Goal: Communication & Community: Answer question/provide support

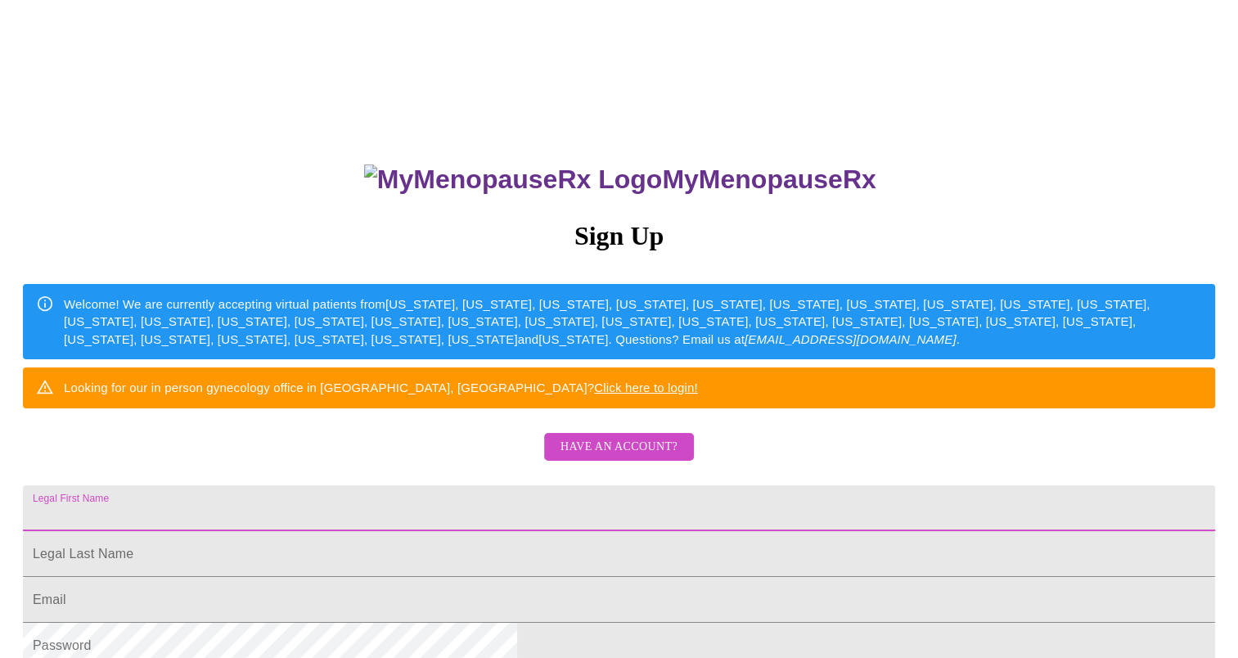
click at [670, 531] on input "Legal First Name" at bounding box center [619, 508] width 1192 height 46
click at [552, 531] on input "Legal First Name" at bounding box center [619, 508] width 1192 height 46
type input "[EMAIL_ADDRESS][DOMAIN_NAME]"
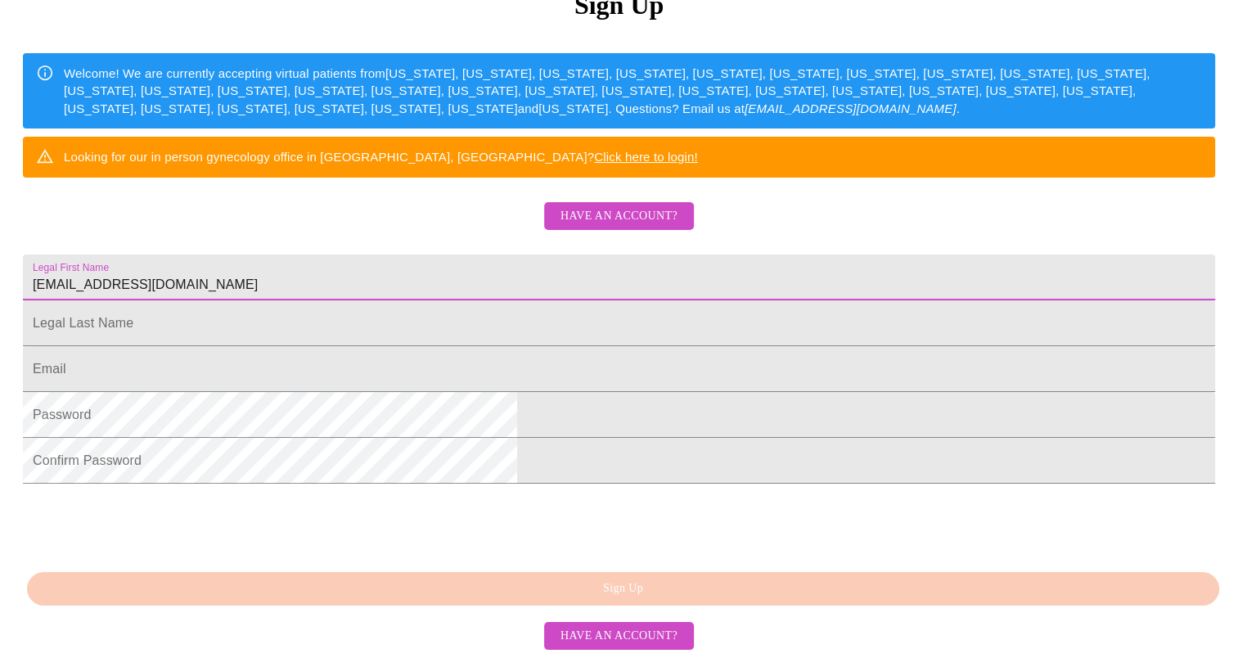
scroll to position [249, 0]
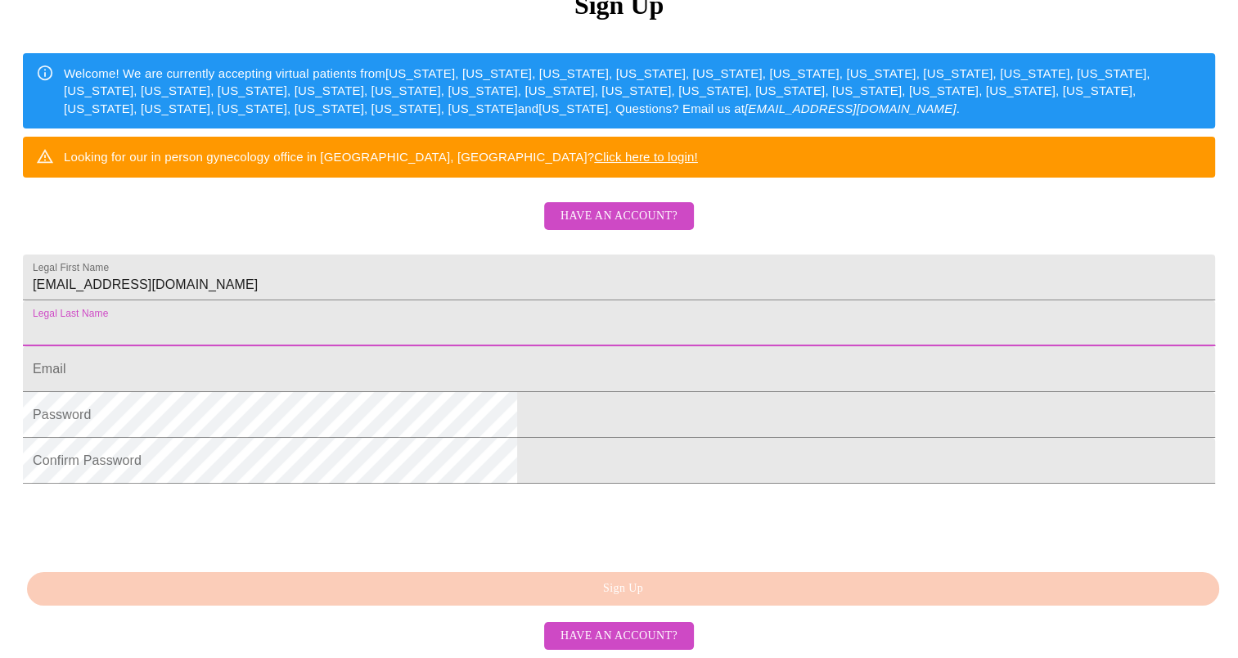
click at [489, 346] on input "Legal First Name" at bounding box center [619, 323] width 1192 height 46
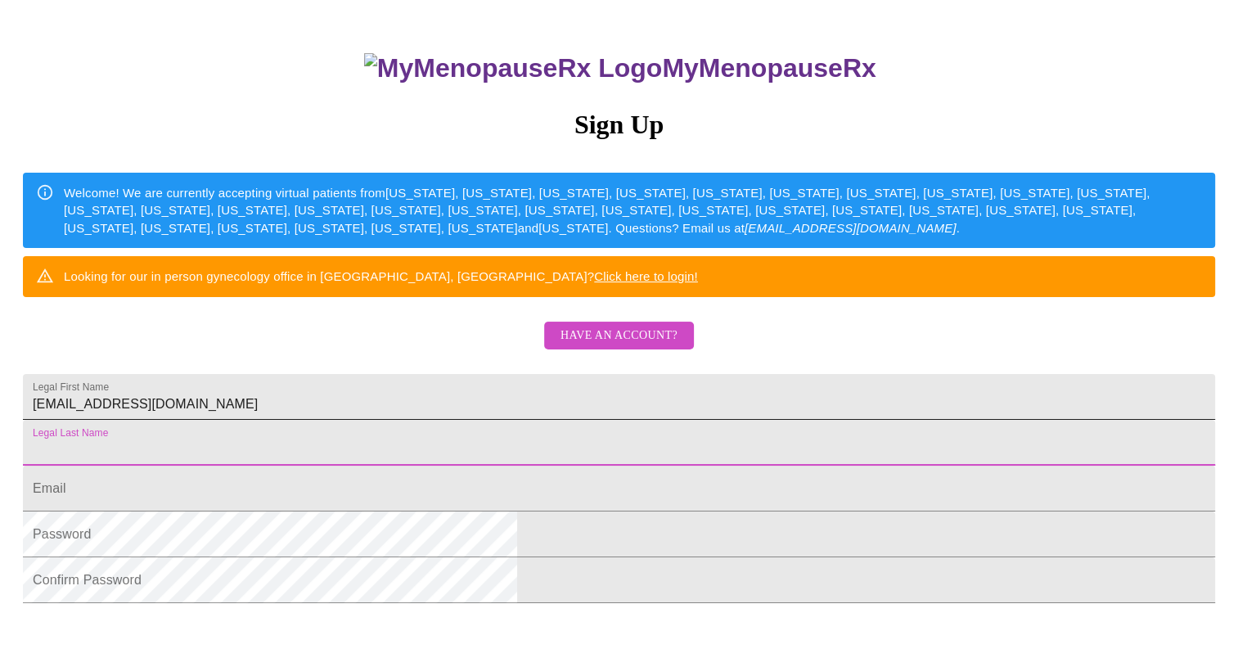
scroll to position [0, 0]
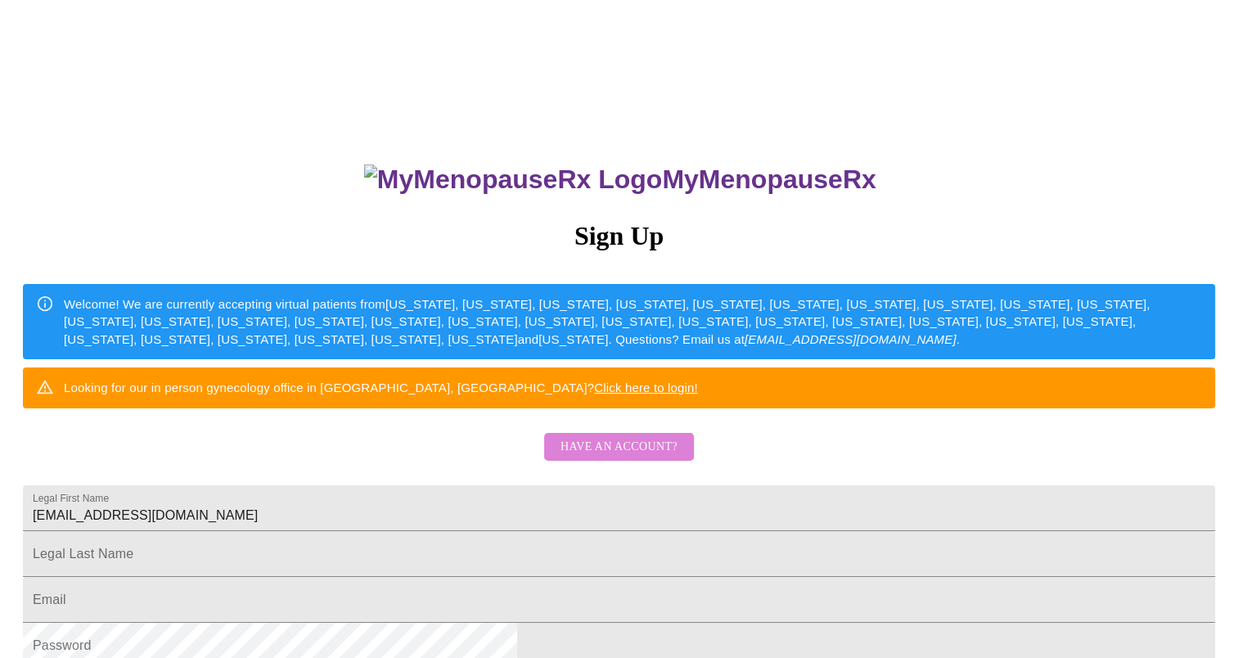
click at [623, 457] on span "Have an account?" at bounding box center [619, 447] width 117 height 20
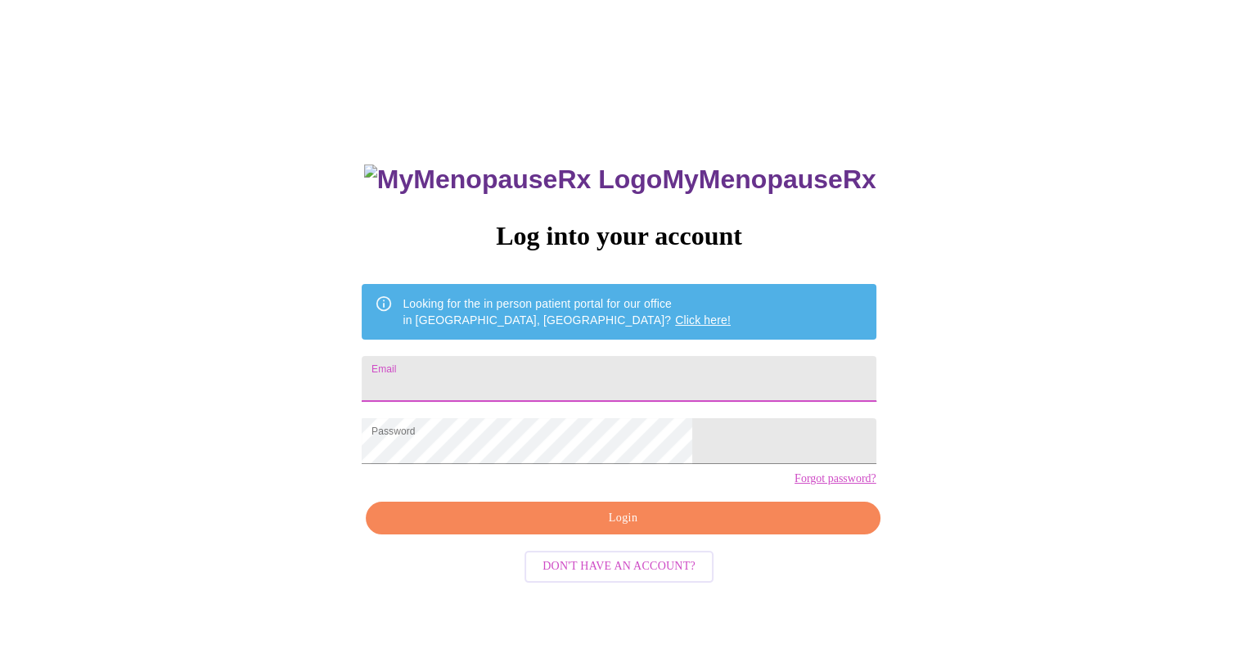
click at [602, 383] on input "Email" at bounding box center [619, 379] width 514 height 46
type input "[EMAIL_ADDRESS][DOMAIN_NAME]"
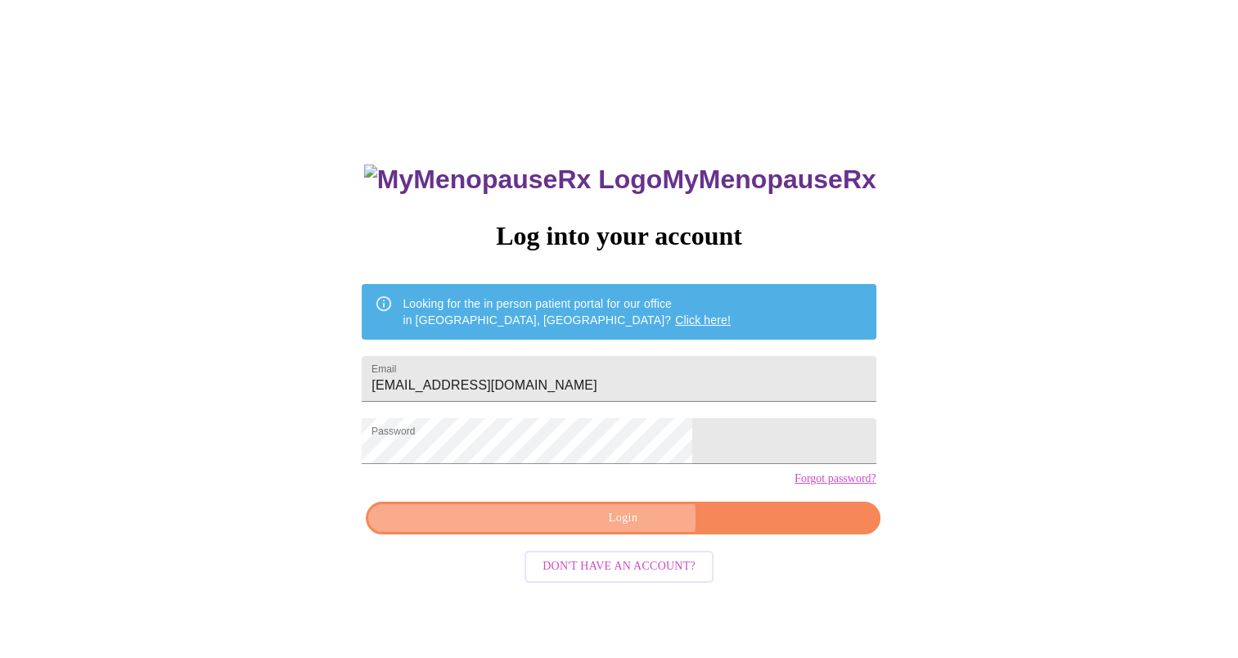
click at [619, 529] on span "Login" at bounding box center [623, 518] width 476 height 20
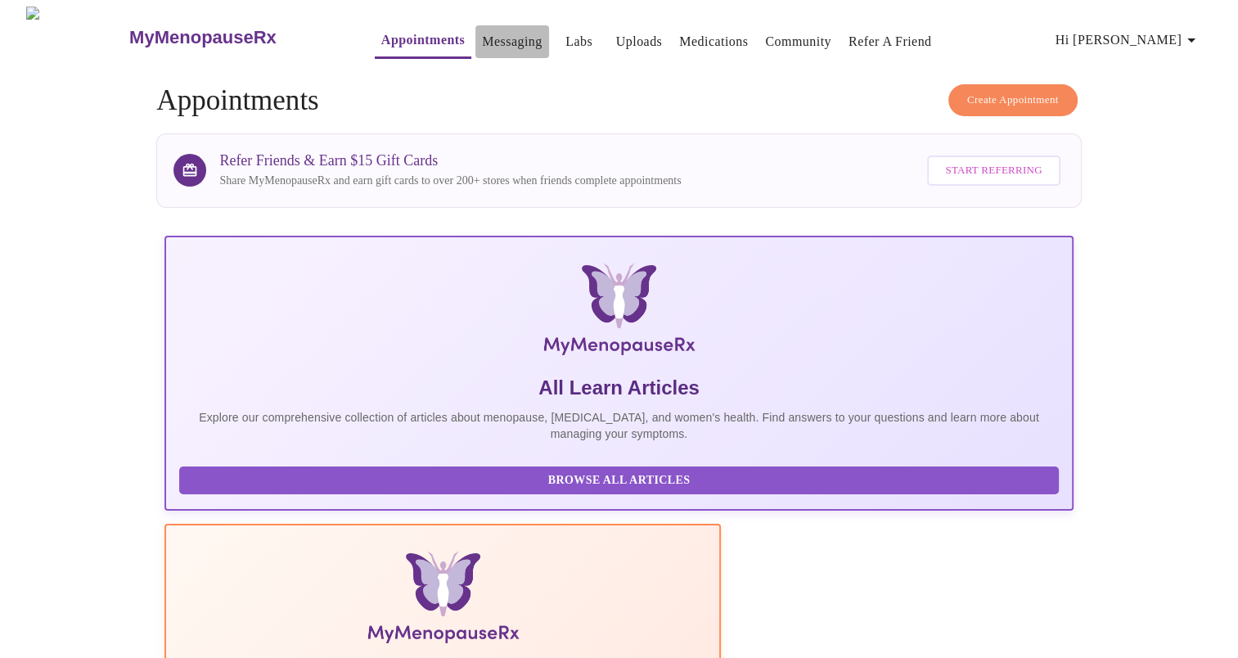
click at [482, 31] on link "Messaging" at bounding box center [512, 41] width 60 height 23
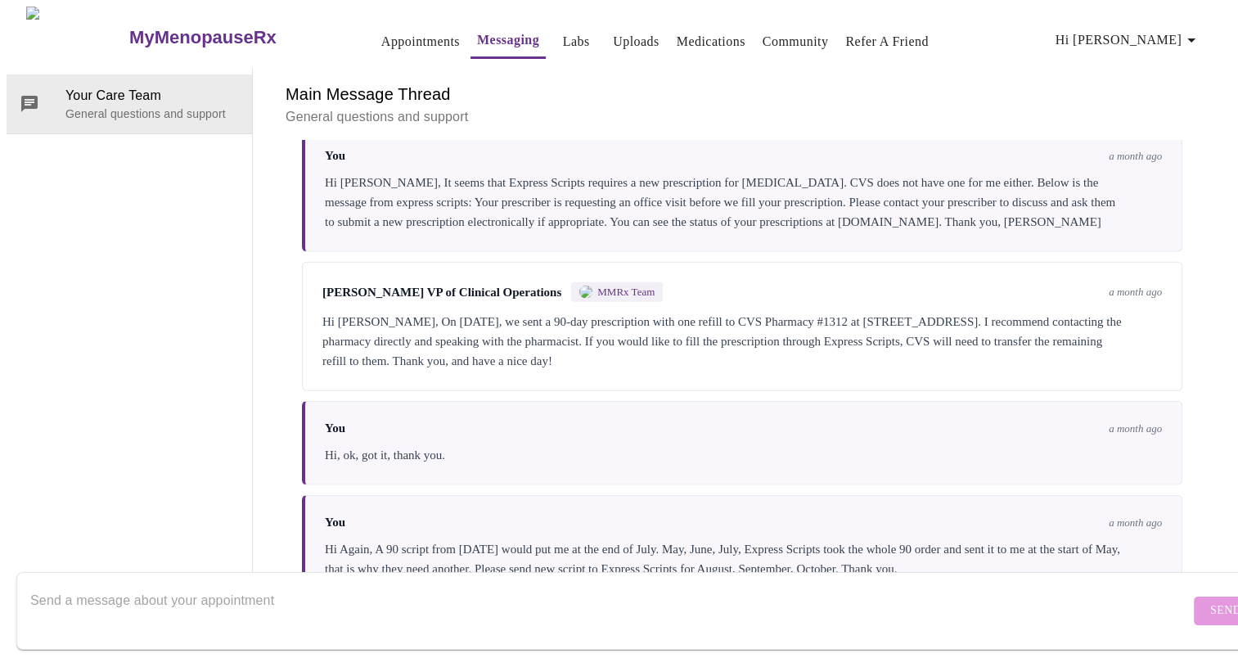
scroll to position [4942, 0]
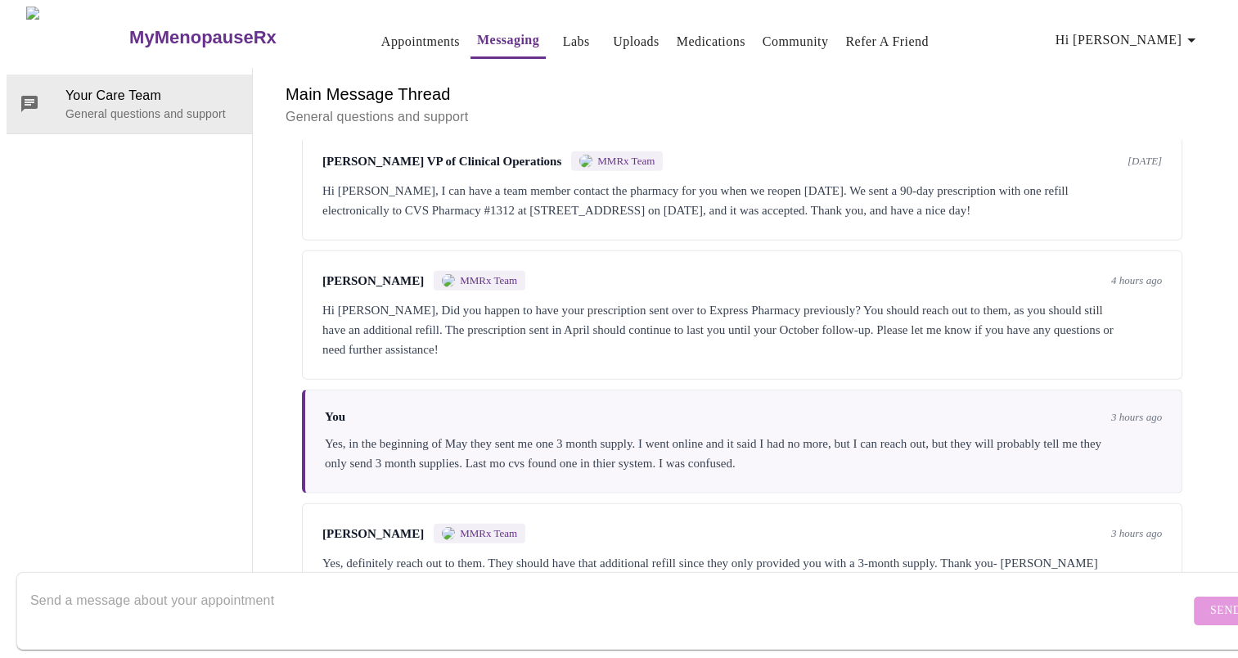
click at [555, 607] on textarea "Send a message about your appointment" at bounding box center [609, 610] width 1159 height 52
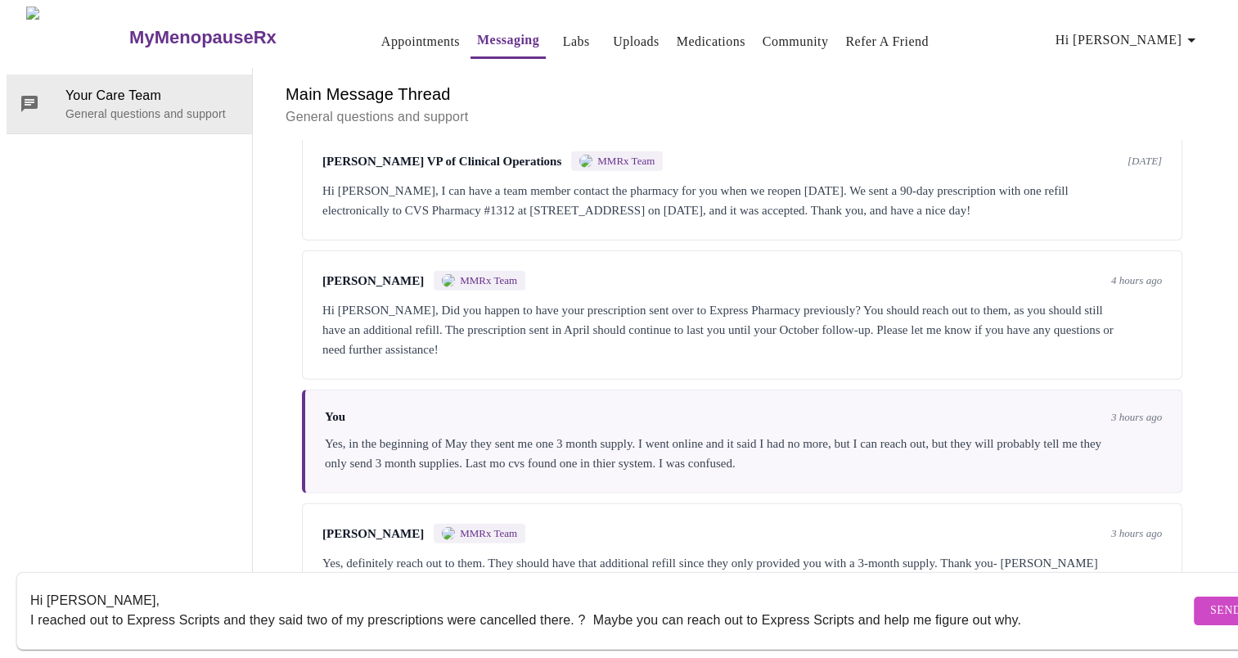
click at [1024, 607] on textarea "Hi [PERSON_NAME], I reached out to Express Scripts and they said two of my pres…" at bounding box center [609, 610] width 1159 height 52
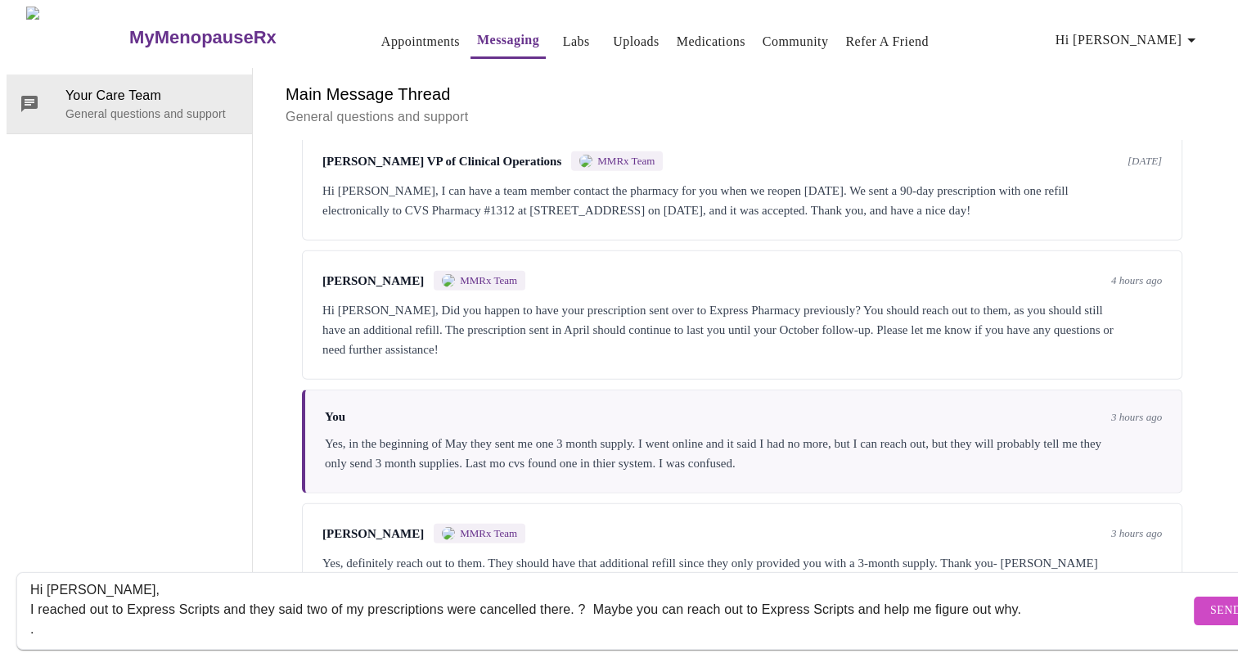
type textarea "Hi [PERSON_NAME], I reached out to Express Scripts and they said two of my pres…"
click at [1210, 601] on span "Send" at bounding box center [1225, 611] width 31 height 20
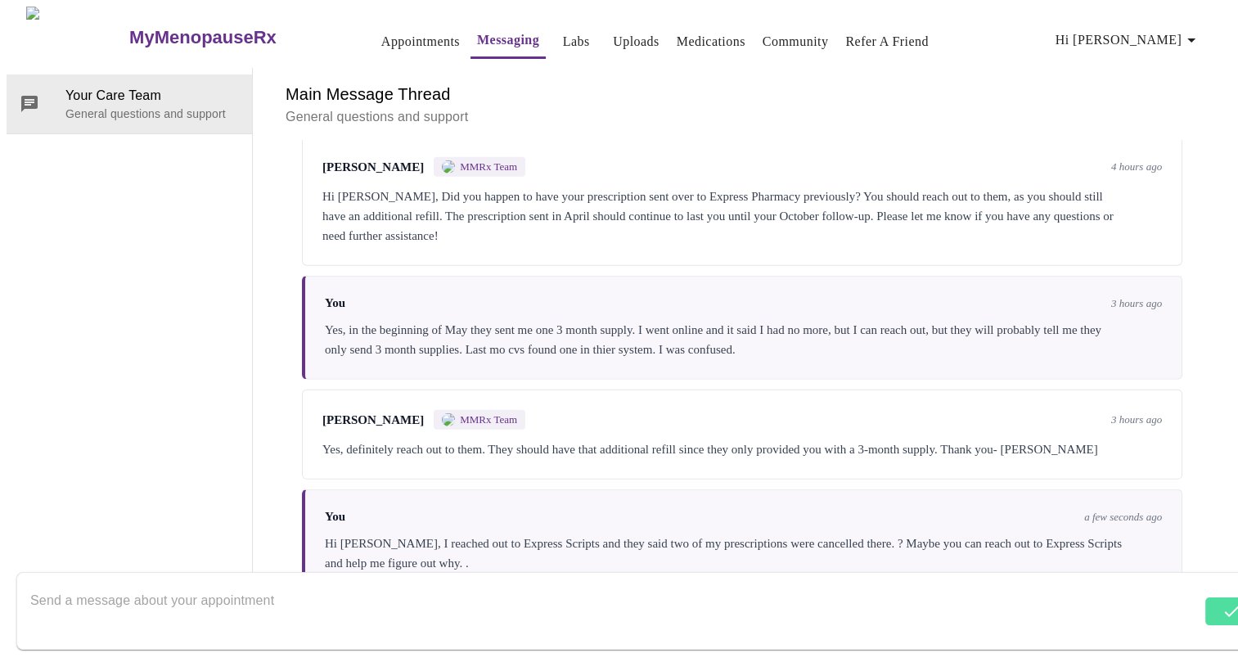
scroll to position [5060, 0]
